Goal: Information Seeking & Learning: Find specific fact

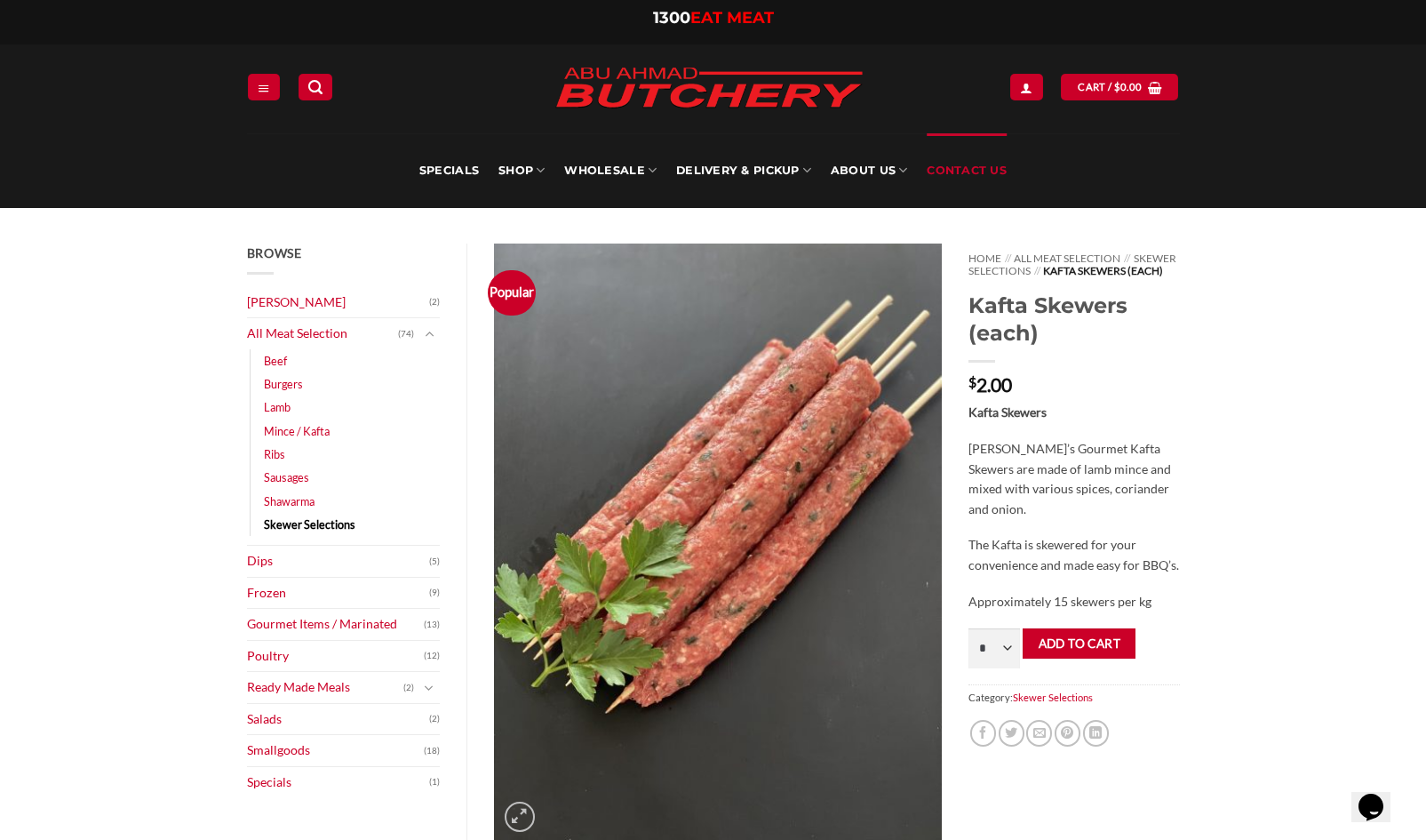
click at [945, 168] on link "Contact Us" at bounding box center [967, 170] width 80 height 74
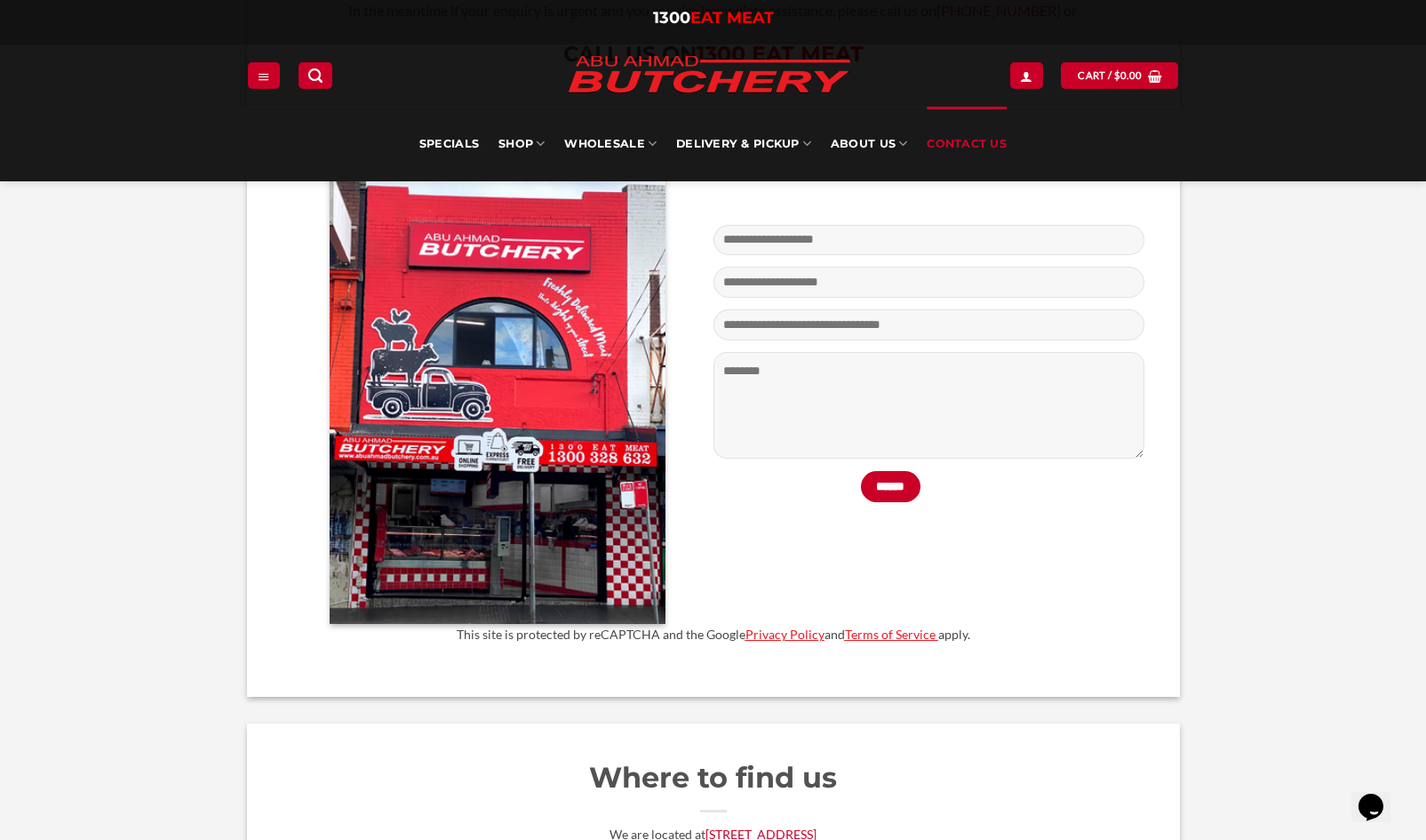
scroll to position [444, 0]
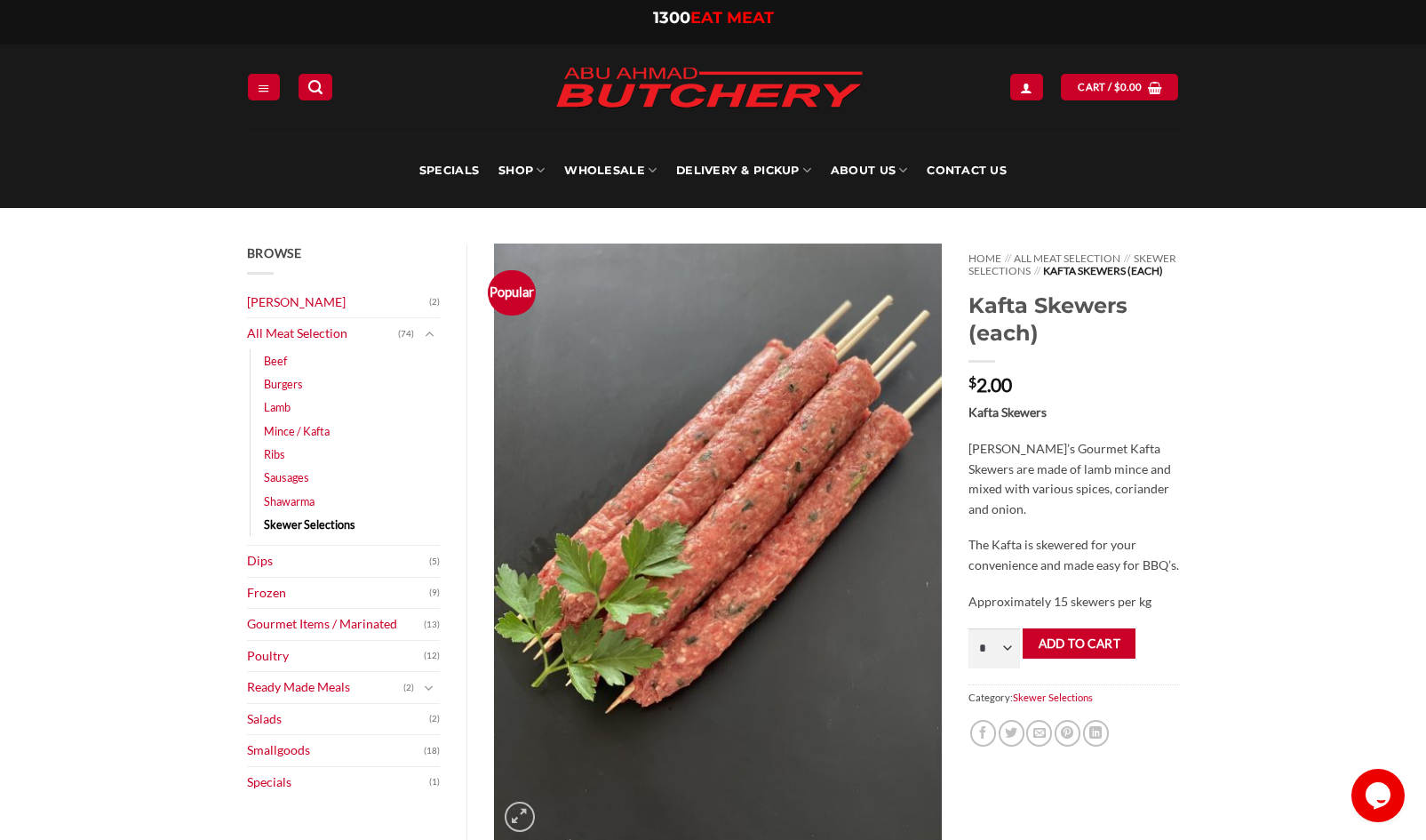
drag, startPoint x: 1084, startPoint y: 481, endPoint x: 1153, endPoint y: 523, distance: 80.8
click at [1153, 519] on p "[PERSON_NAME]’s Gourmet Kafta Skewers are made of lamb mince and mixed with var…" at bounding box center [1074, 479] width 211 height 80
copy p "lamb mince and mixed with various spices, coriander and onion."
click at [271, 598] on link "Frozen" at bounding box center [338, 592] width 183 height 31
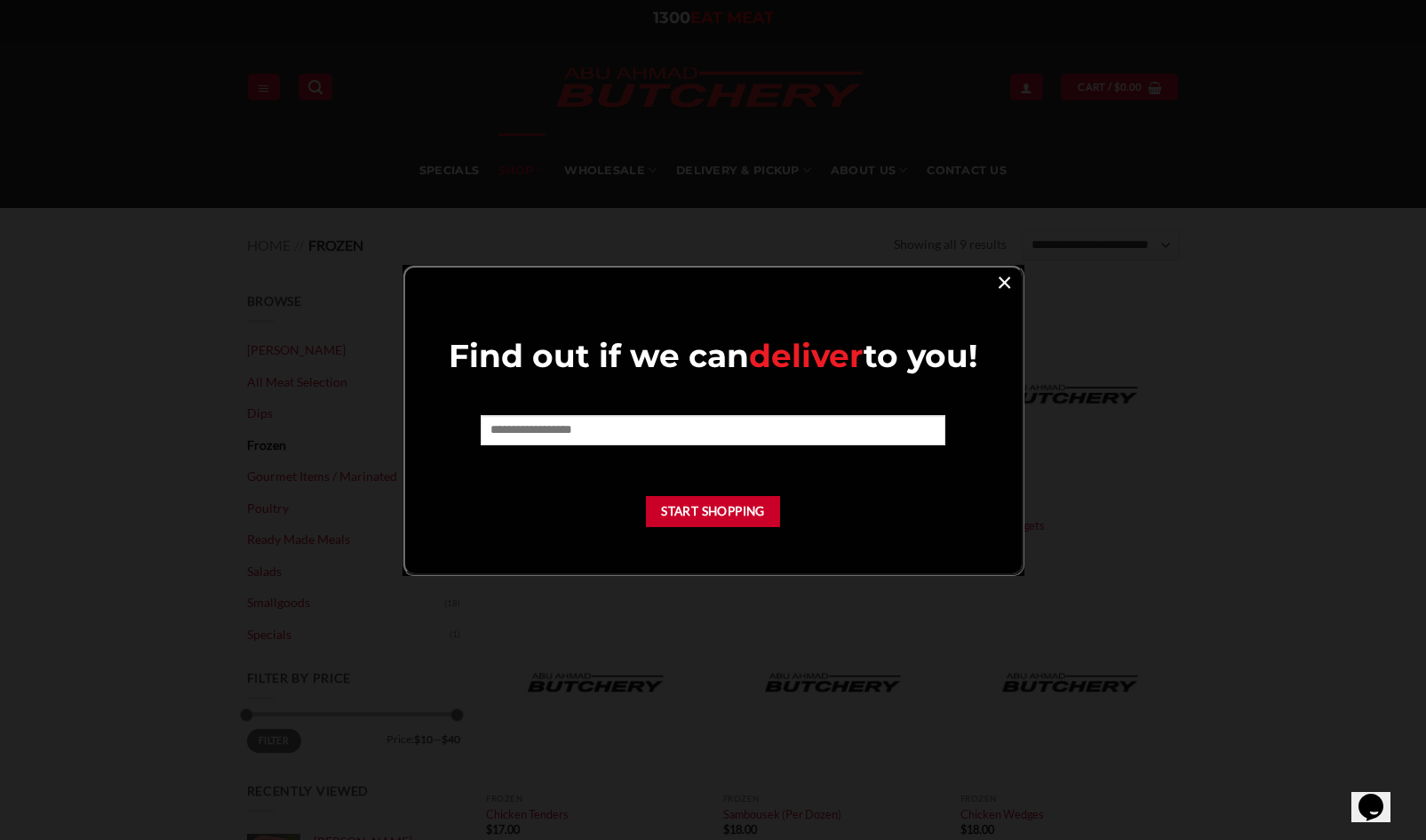
click at [1010, 282] on link "×" at bounding box center [1004, 281] width 26 height 24
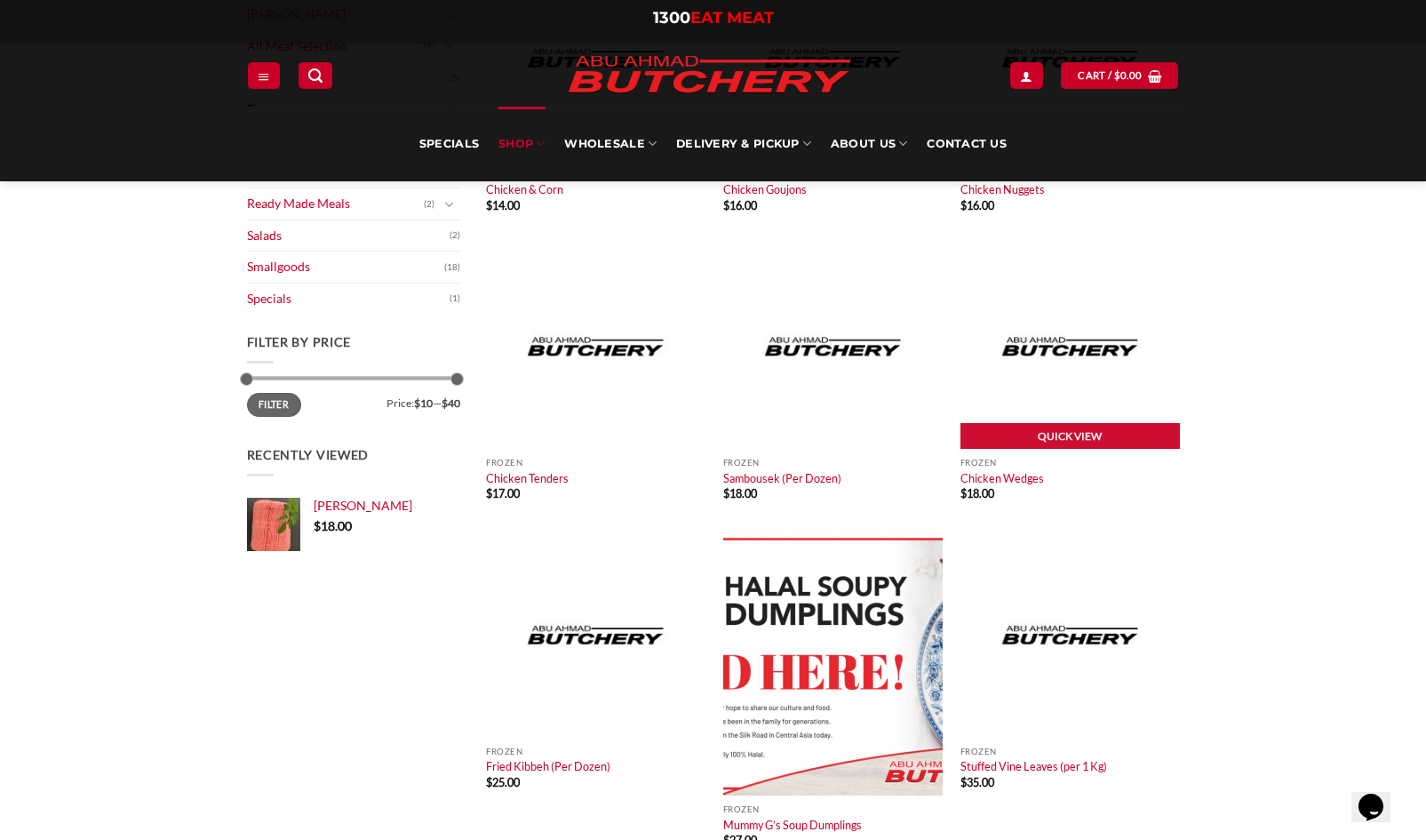
scroll to position [355, 0]
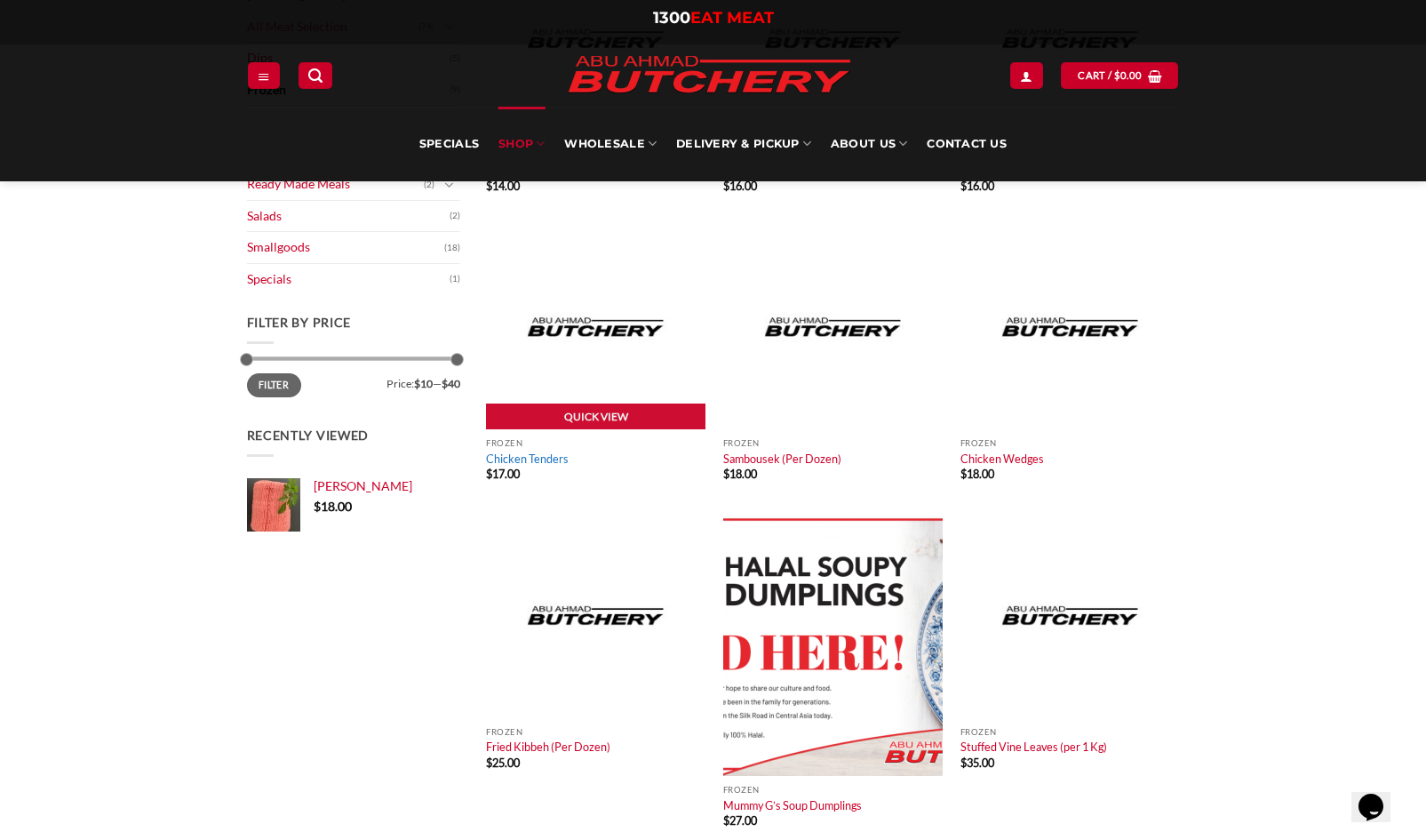
click at [532, 459] on link "Chicken Tenders" at bounding box center [527, 458] width 83 height 14
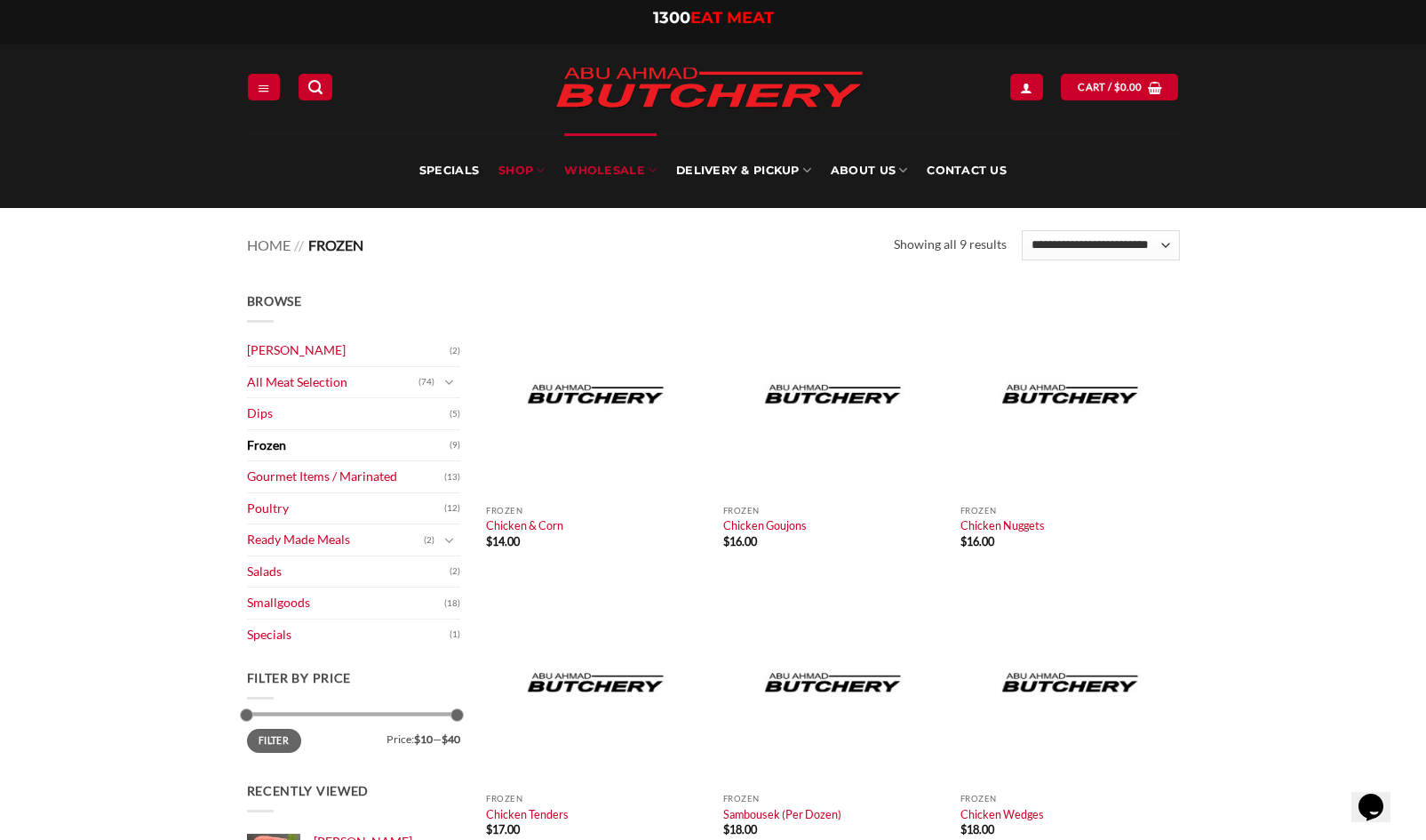
click at [631, 173] on link "Wholesale" at bounding box center [610, 170] width 92 height 74
click at [445, 166] on link "Specials" at bounding box center [449, 170] width 60 height 74
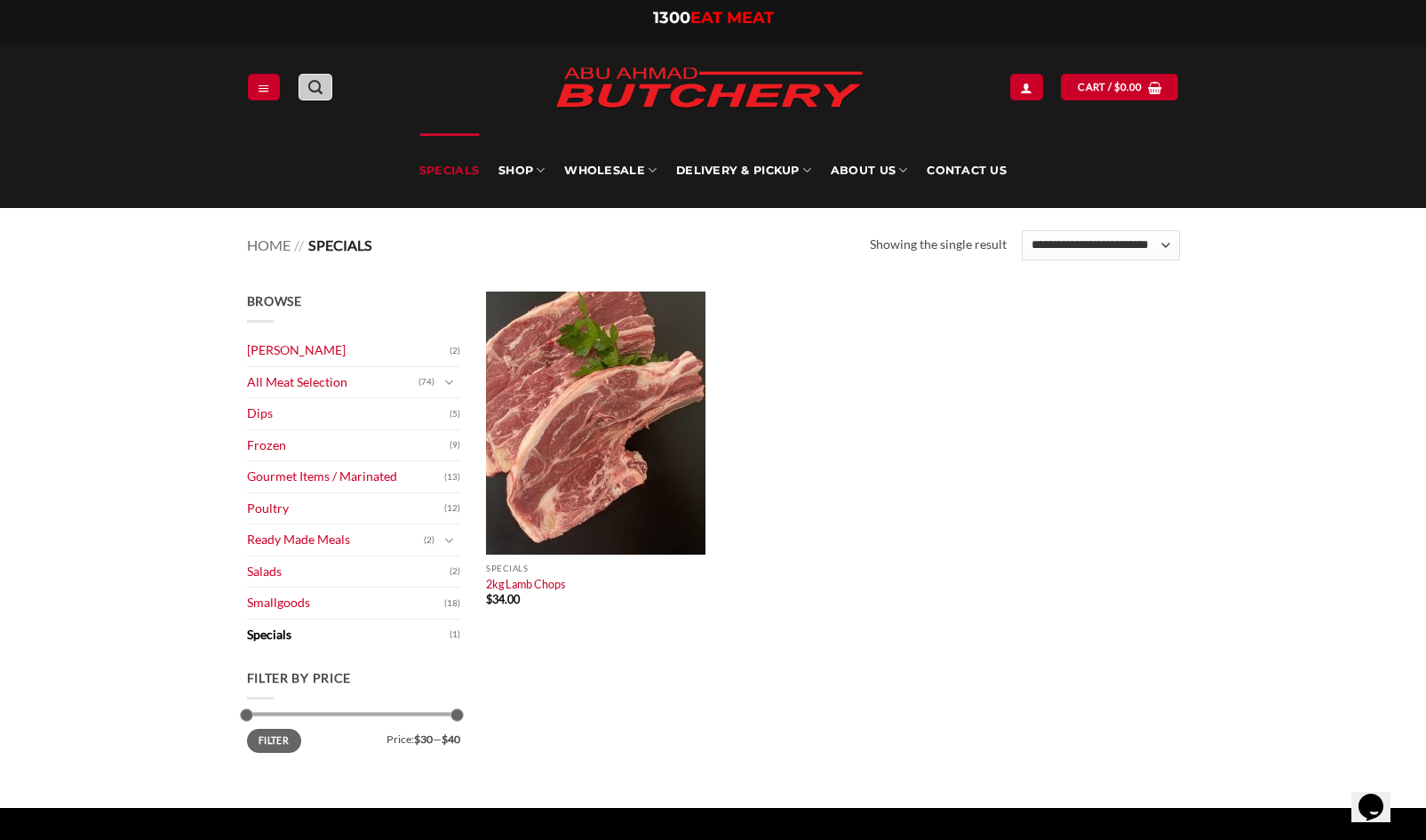
click at [325, 89] on link "Search" at bounding box center [314, 86] width 33 height 26
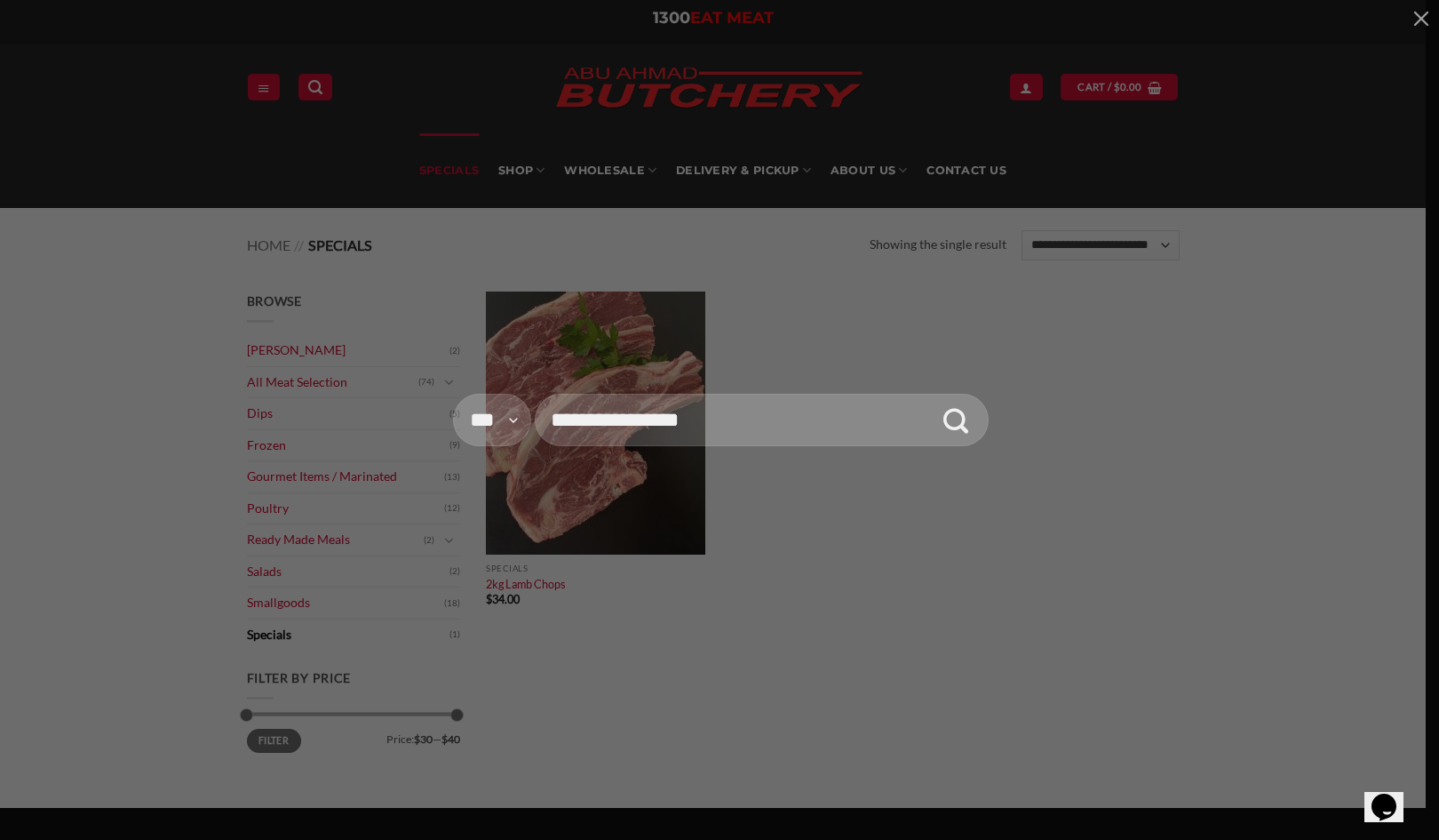
type input "**********"
click at [930, 393] on button "Submit" at bounding box center [956, 419] width 52 height 52
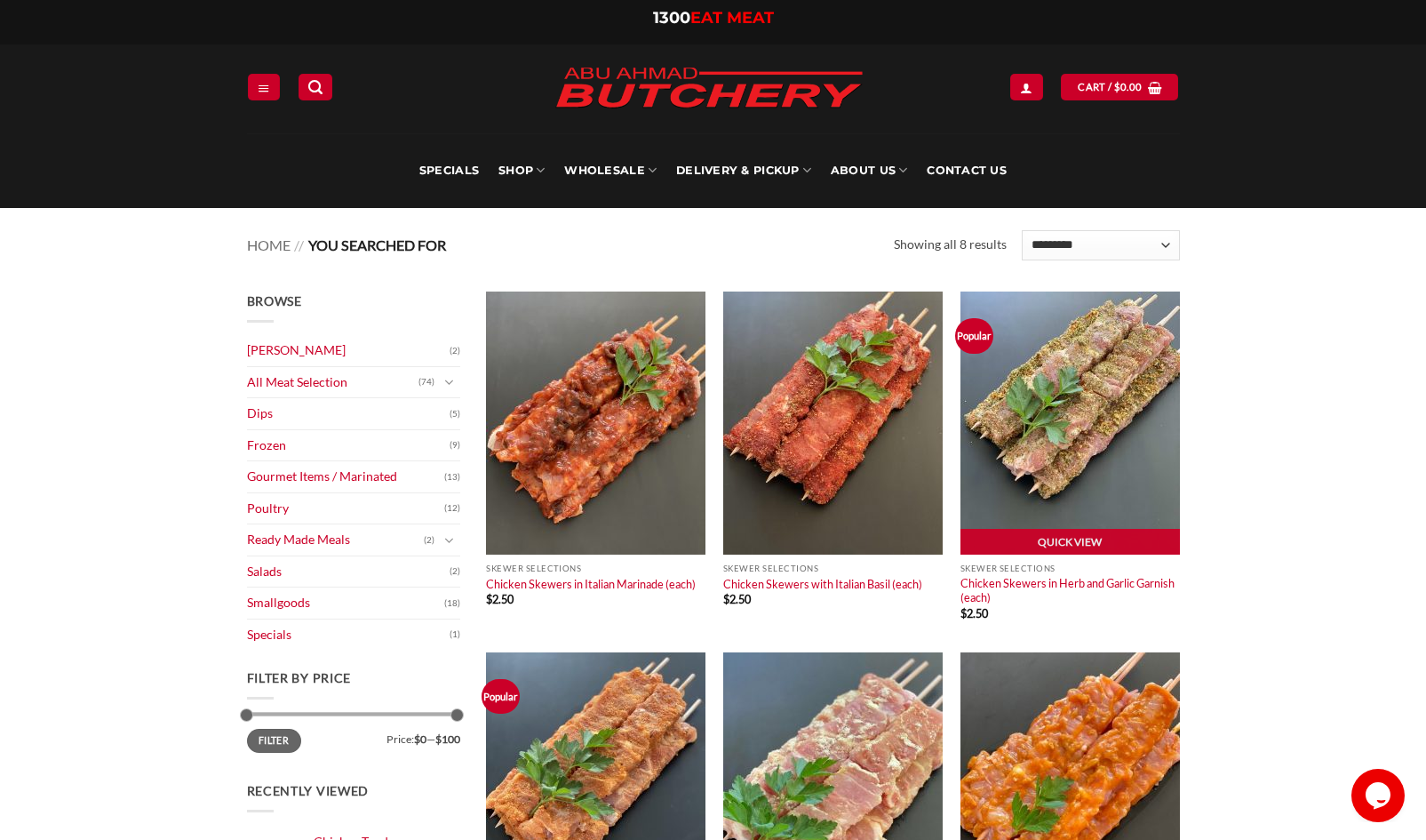
click at [1016, 501] on img at bounding box center [1071, 423] width 219 height 263
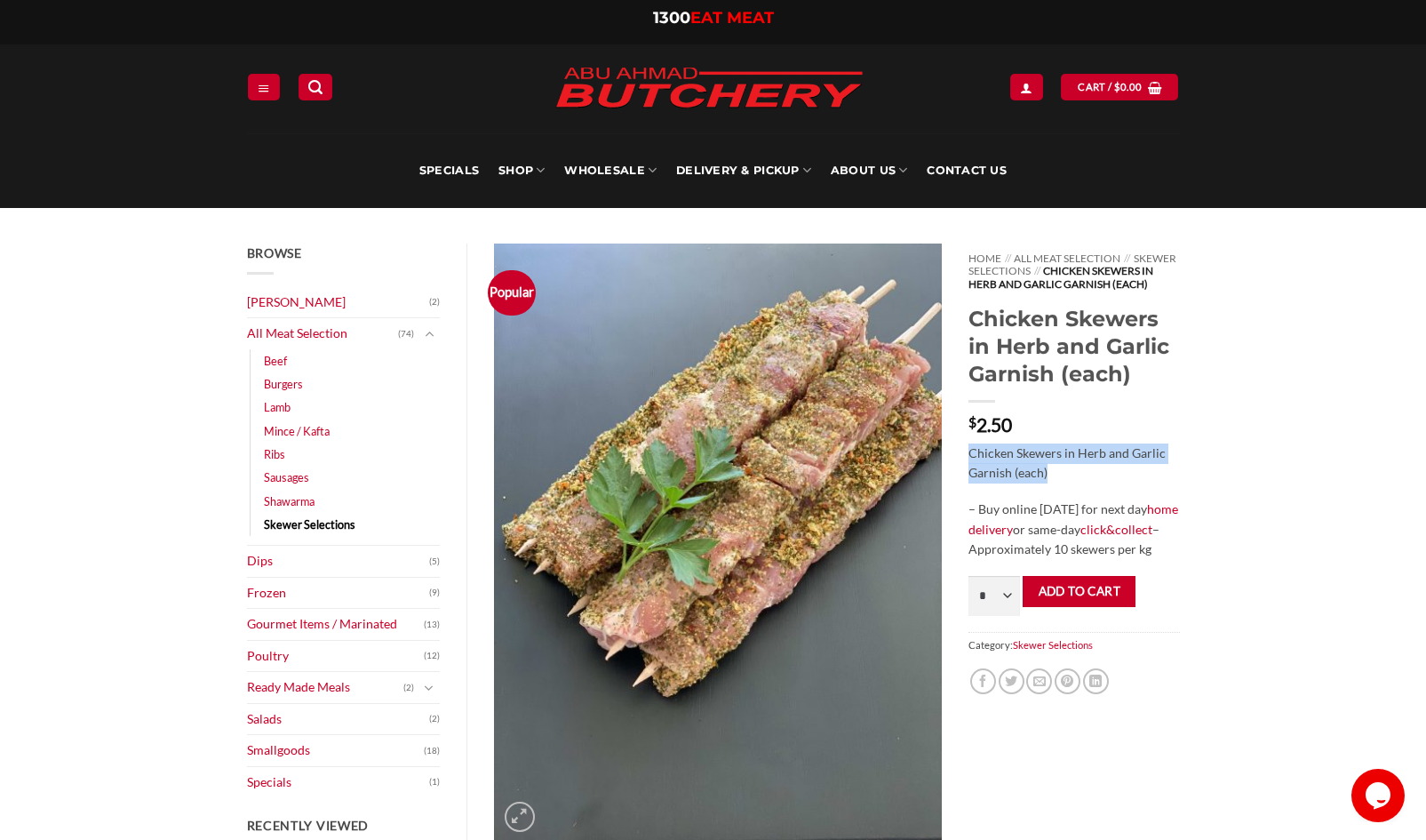
drag, startPoint x: 1058, startPoint y: 487, endPoint x: 967, endPoint y: 459, distance: 95.2
click at [967, 459] on div "Home // All Meat Selection // Skewer Selections // Chicken Skewers in Herb and …" at bounding box center [1074, 542] width 237 height 597
copy p "Chicken Skewers in Herb and Garlic Garnish (each)"
click at [321, 79] on icon "Search" at bounding box center [315, 88] width 14 height 17
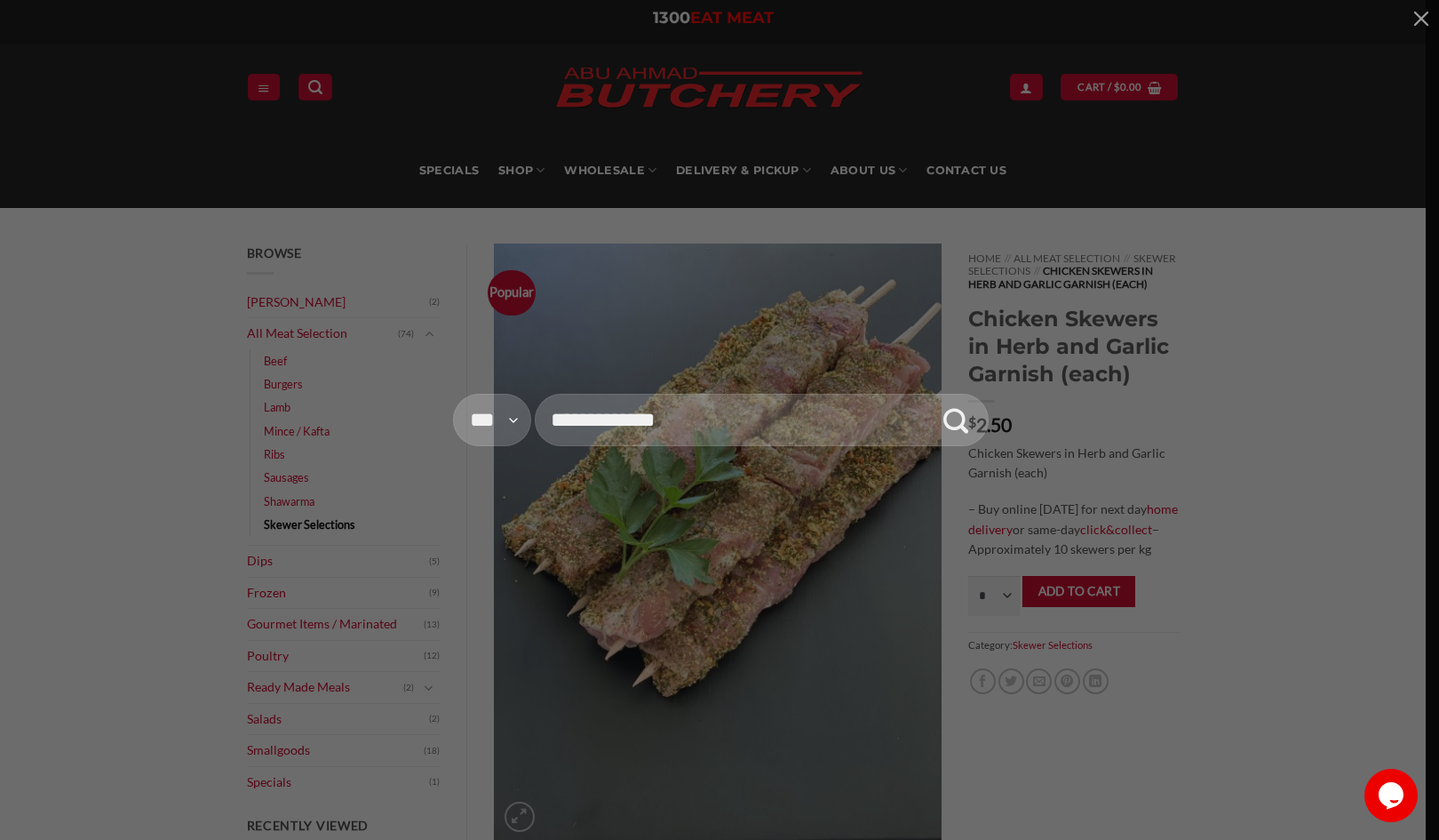
type input "**********"
click at [930, 393] on button "Submit" at bounding box center [956, 419] width 52 height 52
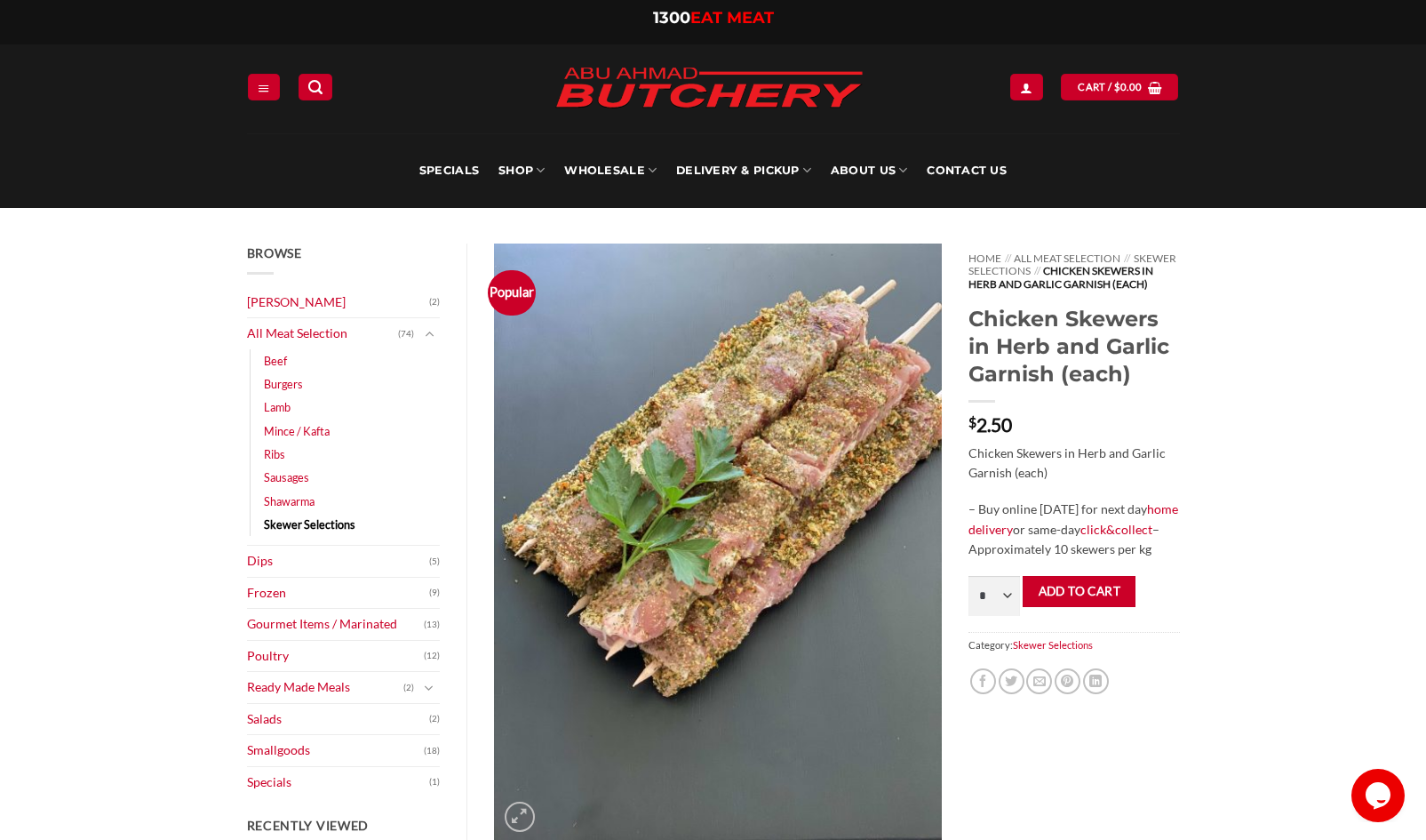
drag, startPoint x: 972, startPoint y: 328, endPoint x: 1177, endPoint y: 385, distance: 212.8
click at [1177, 385] on h1 "Chicken Skewers in Herb and Garlic Garnish (each)" at bounding box center [1074, 346] width 211 height 83
copy h1 "Chicken Skewers in Herb and Garlic Garnish (each)"
